Goal: Communication & Community: Participate in discussion

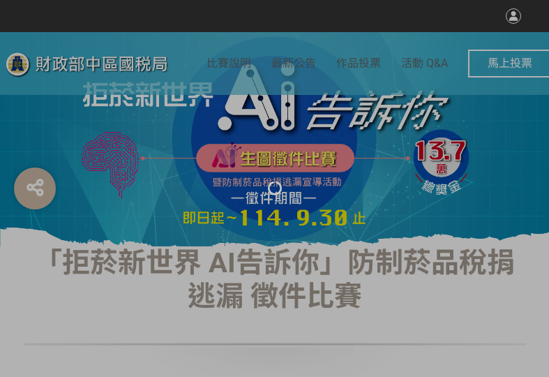
select select "vote"
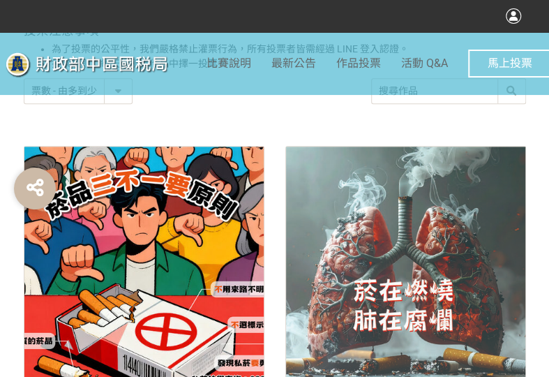
scroll to position [558, 0]
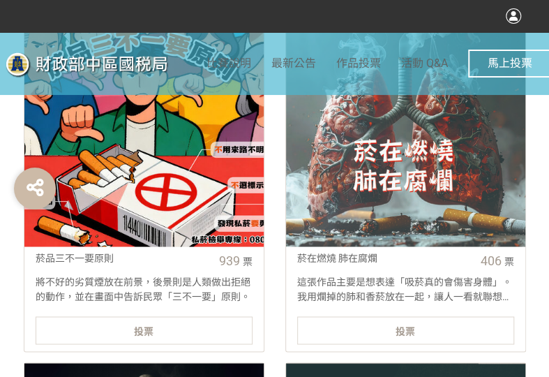
click at [184, 336] on div "投票" at bounding box center [144, 330] width 217 height 28
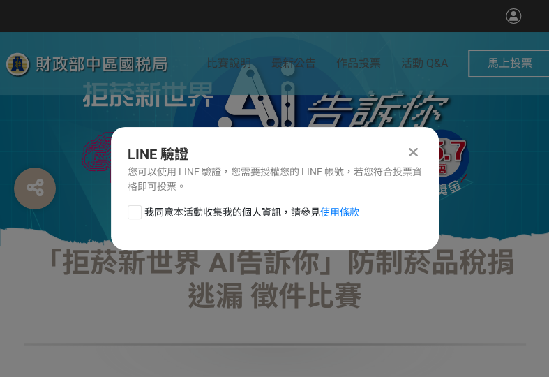
click at [133, 214] on div at bounding box center [135, 212] width 14 height 14
checkbox input "true"
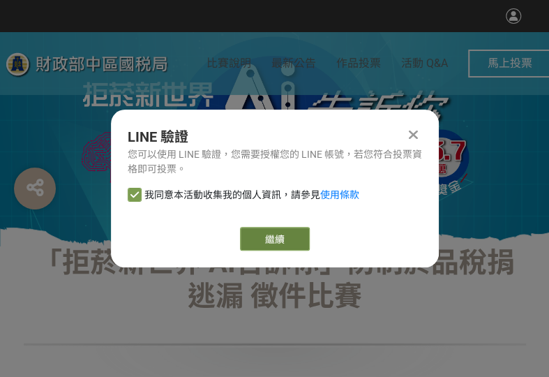
click at [299, 235] on link "繼續" at bounding box center [275, 239] width 70 height 24
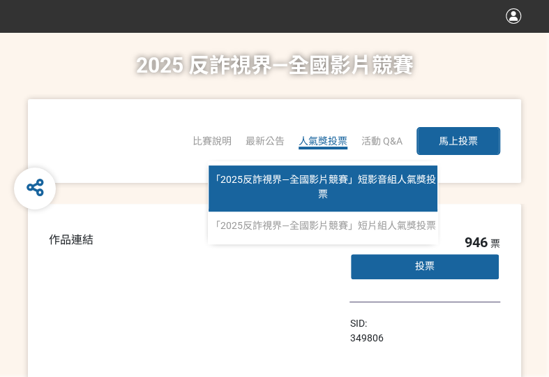
click at [307, 182] on span "「2025反詐視界—全國影片競賽」短影音組人氣獎投票" at bounding box center [323, 187] width 225 height 26
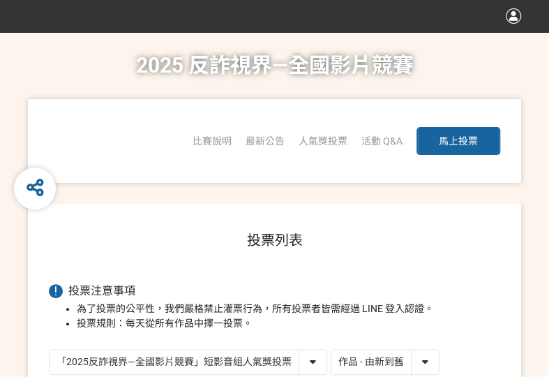
click at [426, 358] on select "作品 - 由新到舊 作品 - 由舊到新 票數 - 由多到少 票數 - 由少到多" at bounding box center [386, 362] width 108 height 24
select select "vote"
click at [332, 350] on select "作品 - 由新到舊 作品 - 由舊到新 票數 - 由多到少 票數 - 由少到多" at bounding box center [386, 362] width 108 height 24
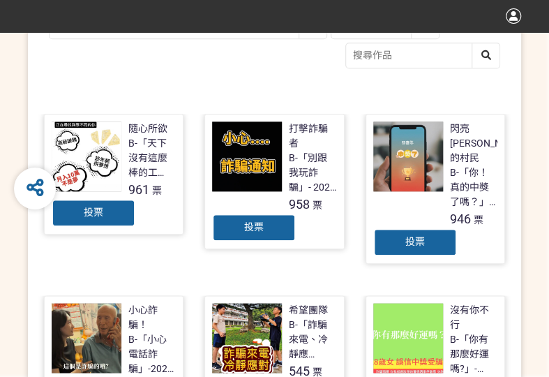
scroll to position [349, 0]
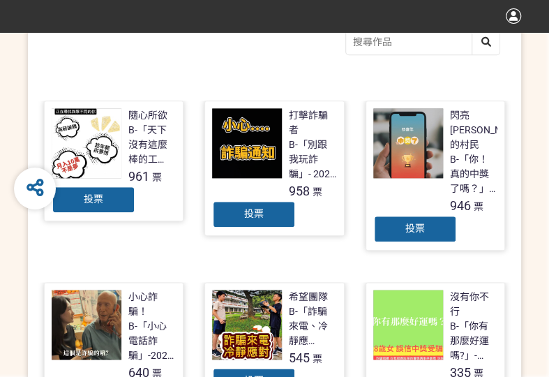
click at [99, 193] on span "投票" at bounding box center [94, 198] width 20 height 11
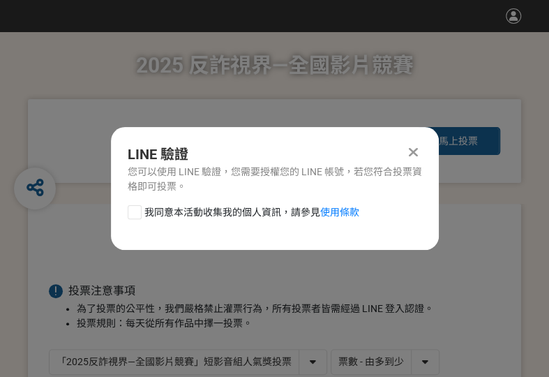
click at [135, 212] on div at bounding box center [135, 212] width 14 height 14
checkbox input "true"
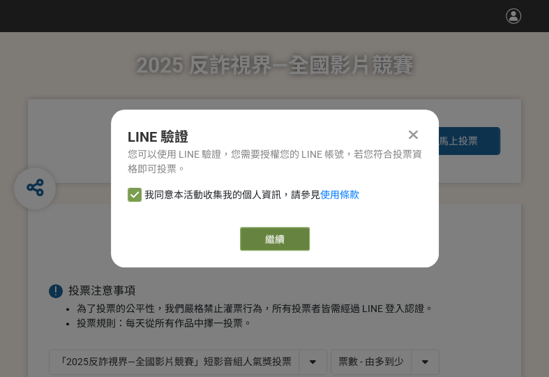
click at [283, 238] on link "繼續" at bounding box center [275, 239] width 70 height 24
